Goal: Check status: Check status

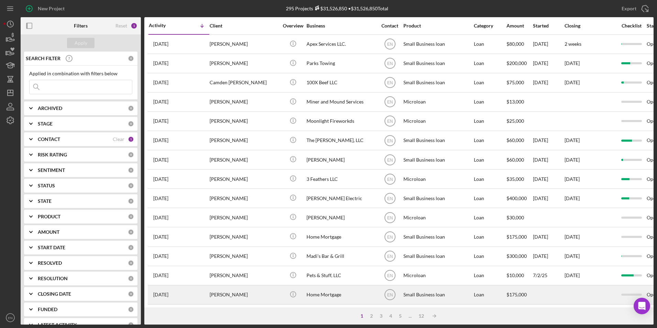
click at [329, 298] on div "Home Mortgage" at bounding box center [340, 294] width 69 height 18
